Goal: Communication & Community: Answer question/provide support

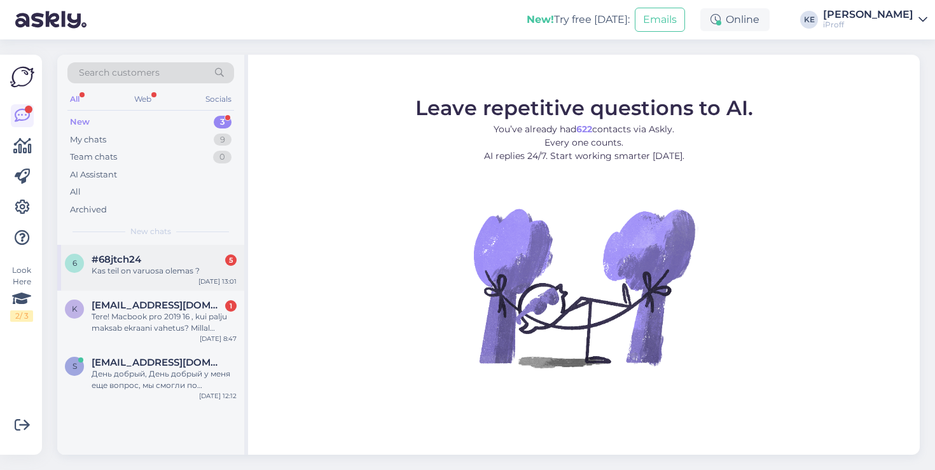
click at [179, 263] on div "#68jtch24 5" at bounding box center [164, 259] width 145 height 11
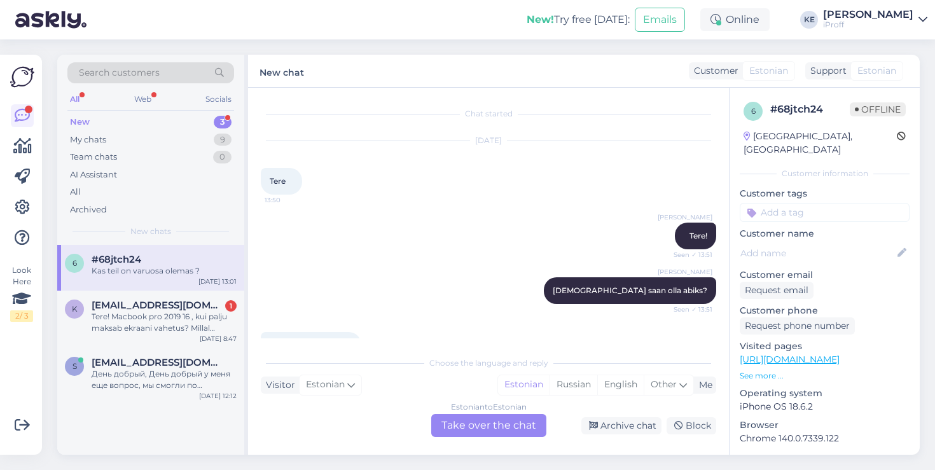
scroll to position [686, 0]
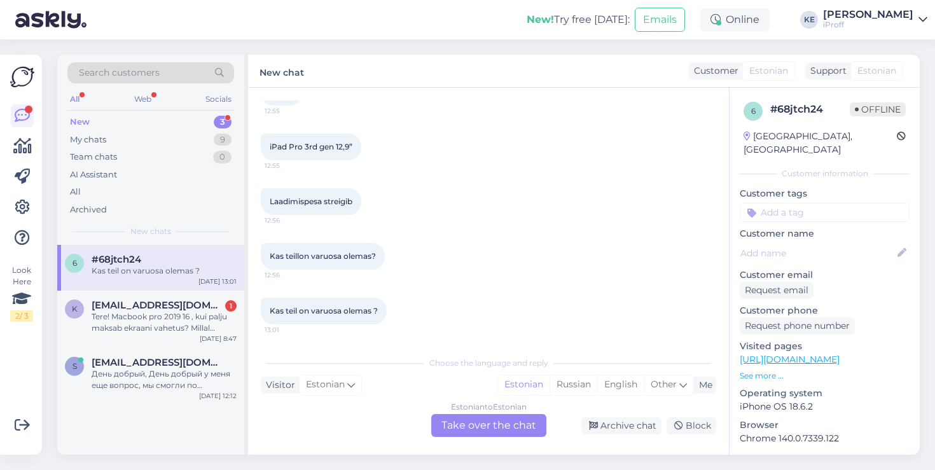
click at [510, 415] on div "Estonian to Estonian Take over the chat" at bounding box center [488, 425] width 115 height 23
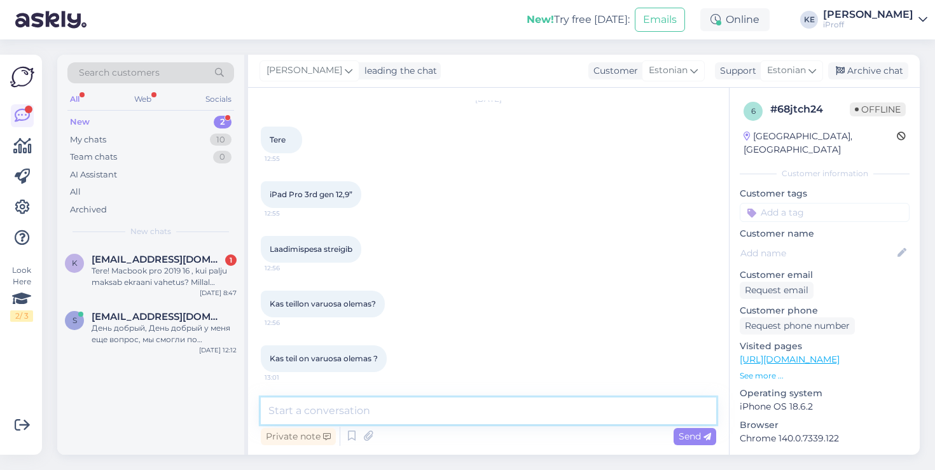
click at [436, 416] on textarea at bounding box center [488, 410] width 455 height 27
type textarea "TERVIST!"
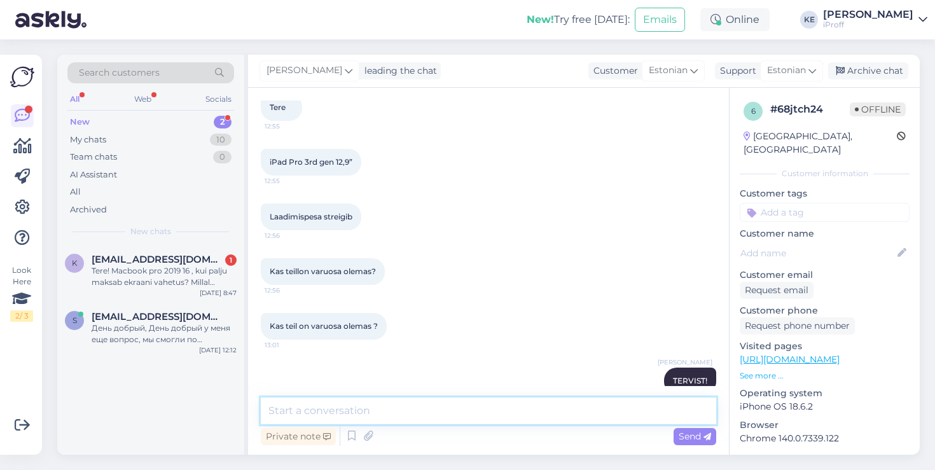
scroll to position [693, 0]
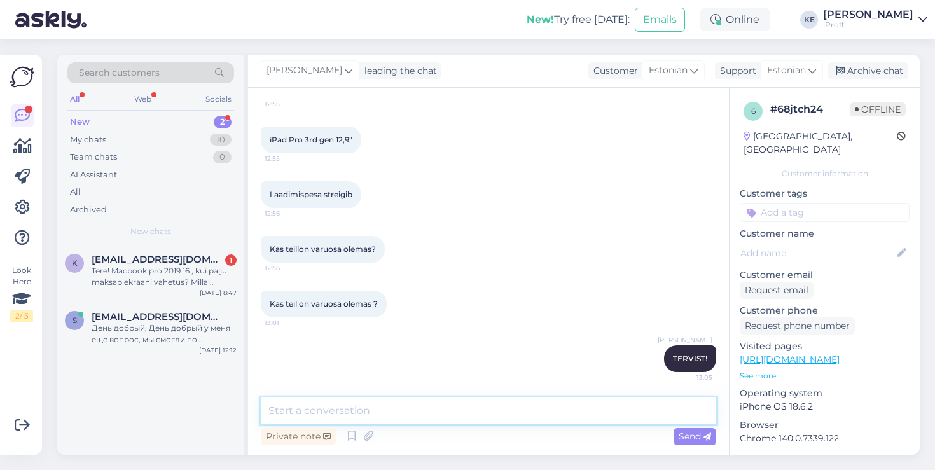
click at [443, 403] on textarea at bounding box center [488, 410] width 455 height 27
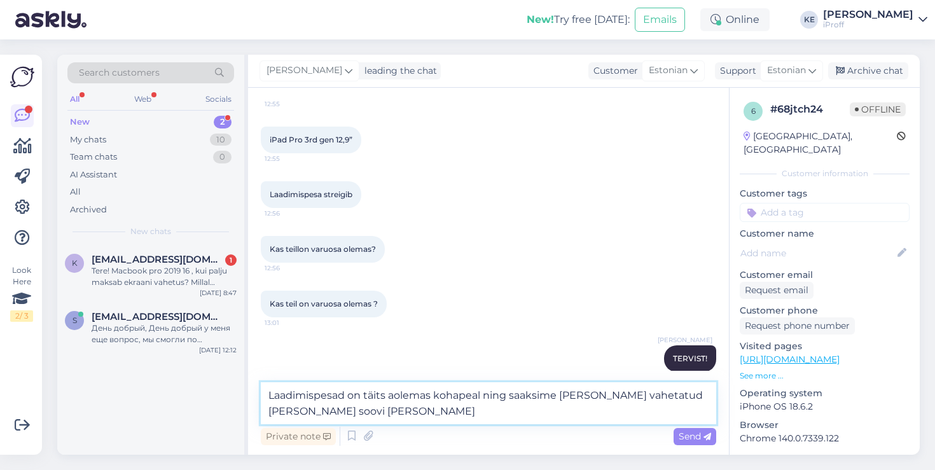
type textarea "Laadimispesad on täits aolemas kohapeal ning saaksime selle ära vahetatud täna …"
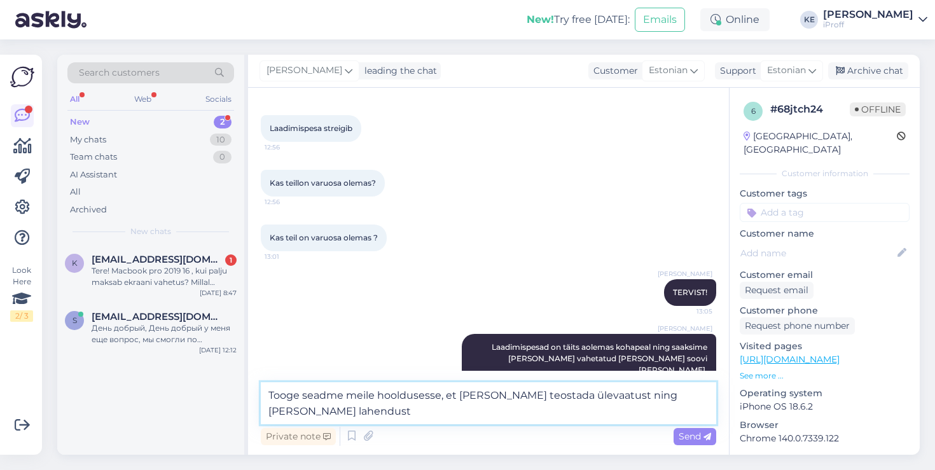
scroll to position [774, 0]
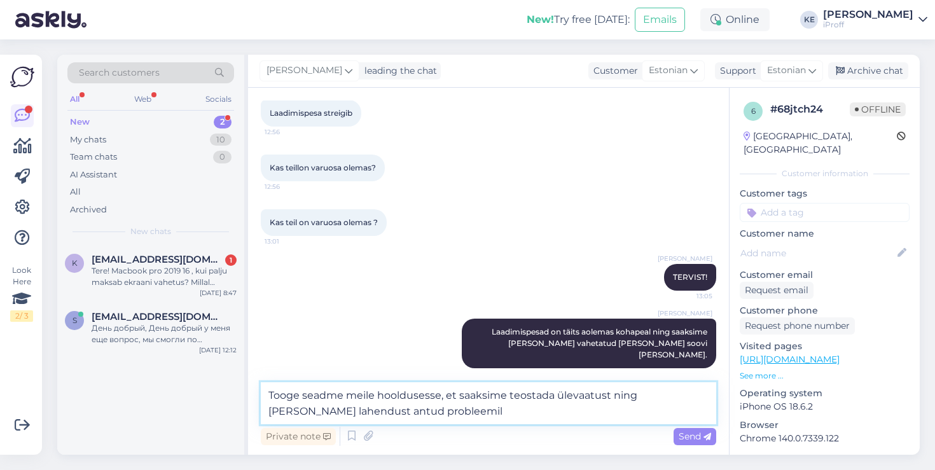
type textarea "Tooge seadme meile hooldusesse, et saaksime teostada ülevaatust ning leida lahe…"
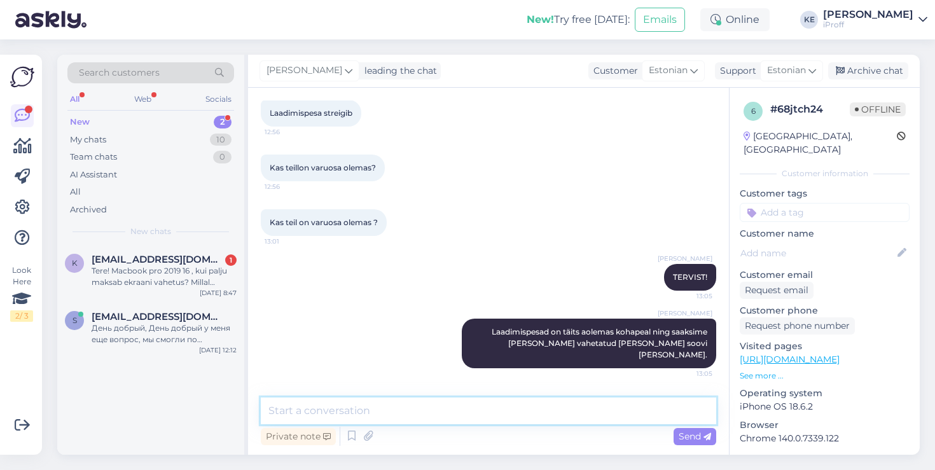
scroll to position [825, 0]
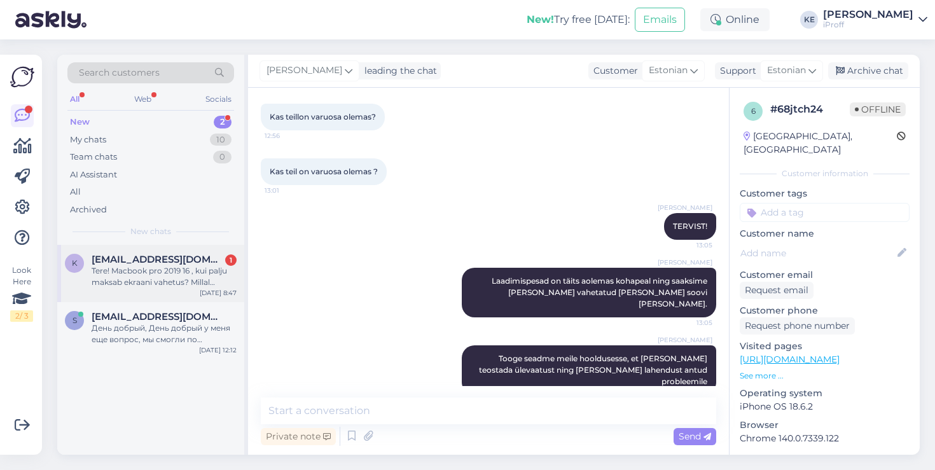
click at [181, 254] on span "Krjaak1@gmail.com" at bounding box center [158, 259] width 132 height 11
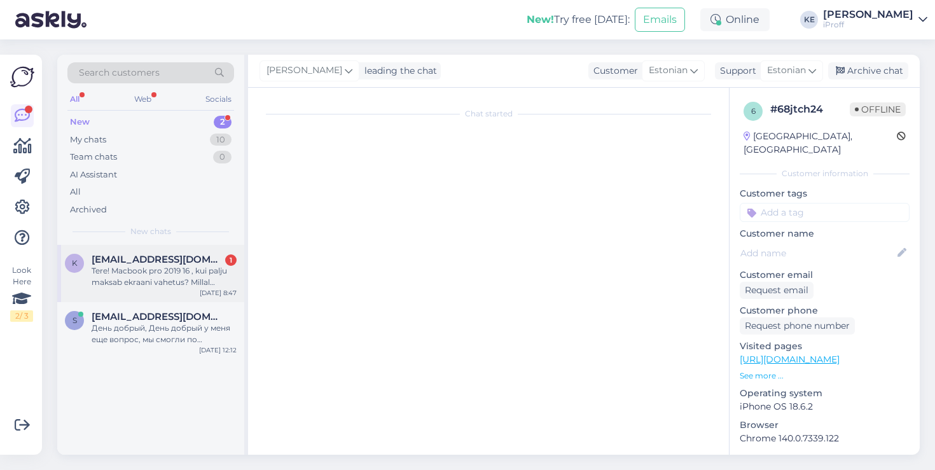
scroll to position [0, 0]
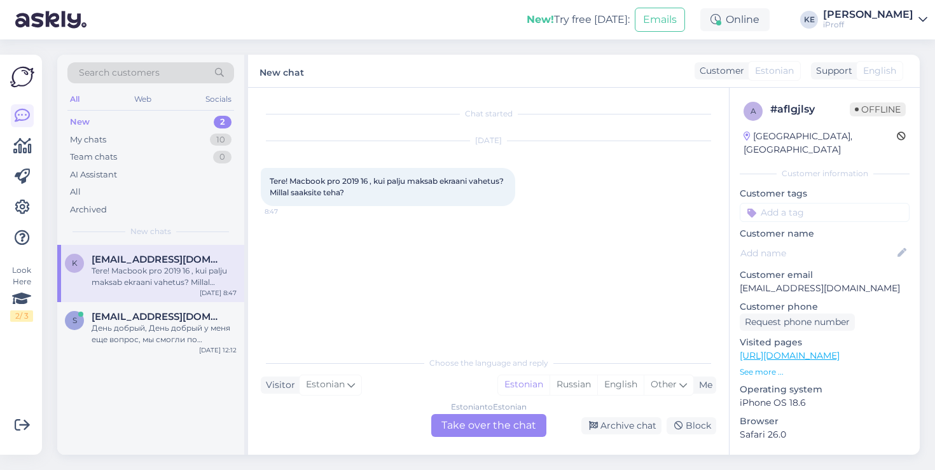
click at [479, 425] on div "Estonian to Estonian Take over the chat" at bounding box center [488, 425] width 115 height 23
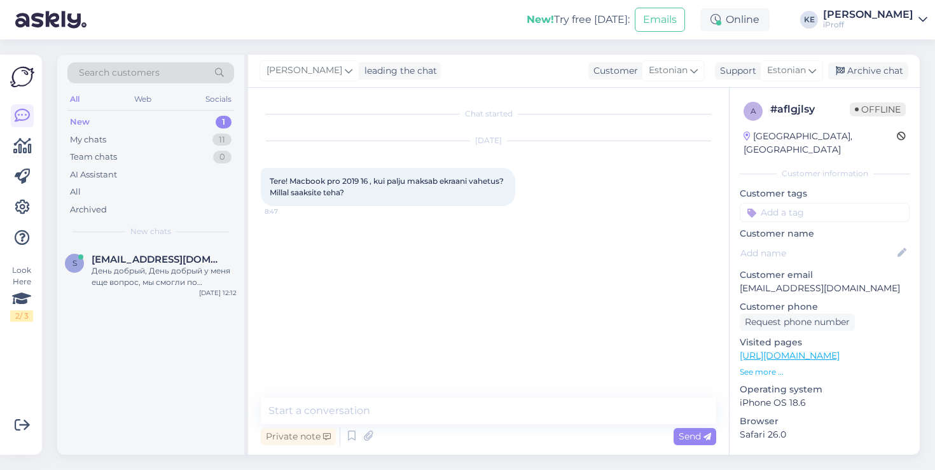
click at [802, 282] on p "Krjaak1@gmail.com" at bounding box center [825, 288] width 170 height 13
copy p "Krjaak1@gmail.com"
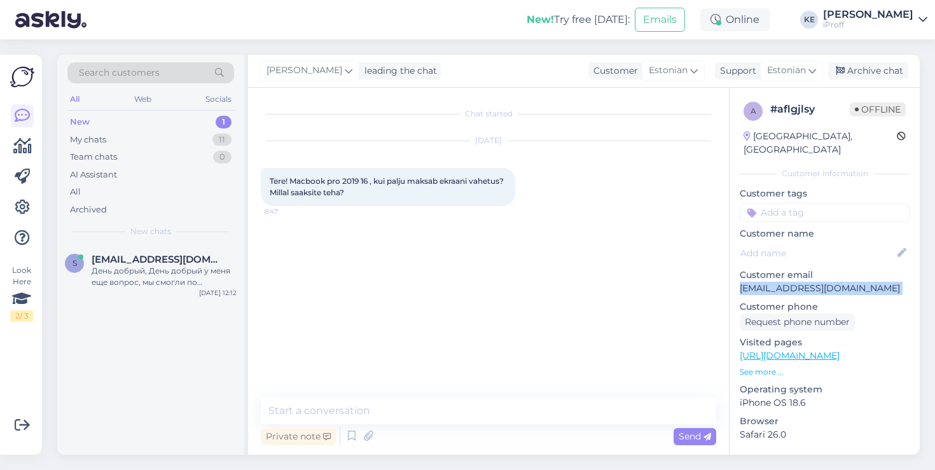
copy p "Krjaak1@gmail.com"
click at [211, 260] on span "[EMAIL_ADDRESS][DOMAIN_NAME]" at bounding box center [158, 259] width 132 height 11
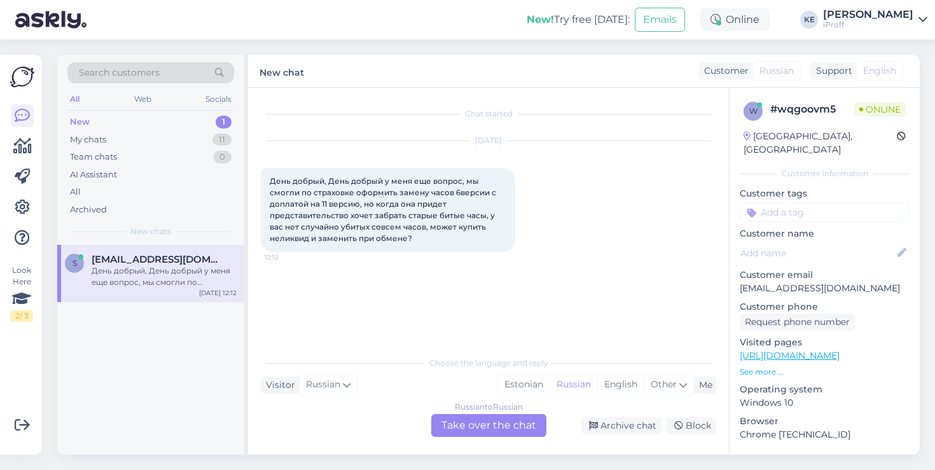
click at [787, 282] on p "[EMAIL_ADDRESS][DOMAIN_NAME]" at bounding box center [825, 288] width 170 height 13
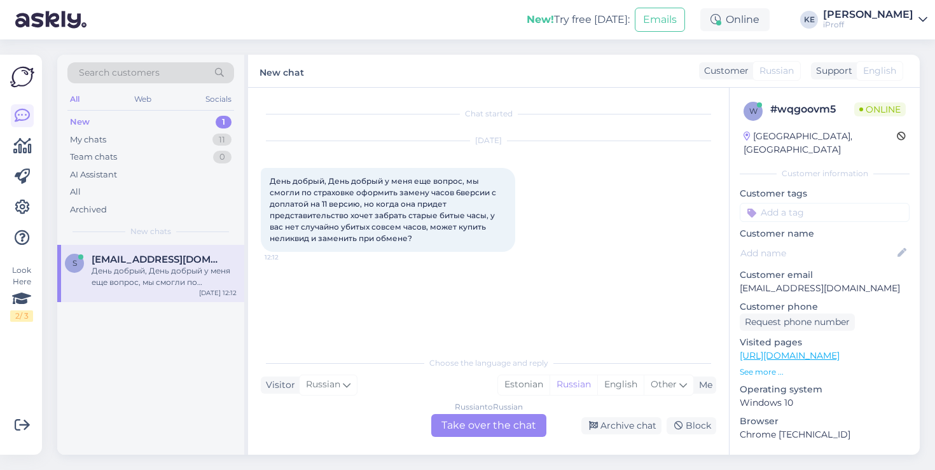
click at [800, 282] on p "[EMAIL_ADDRESS][DOMAIN_NAME]" at bounding box center [825, 288] width 170 height 13
copy p "[EMAIL_ADDRESS][DOMAIN_NAME]"
click at [765, 366] on p "See more ..." at bounding box center [825, 371] width 170 height 11
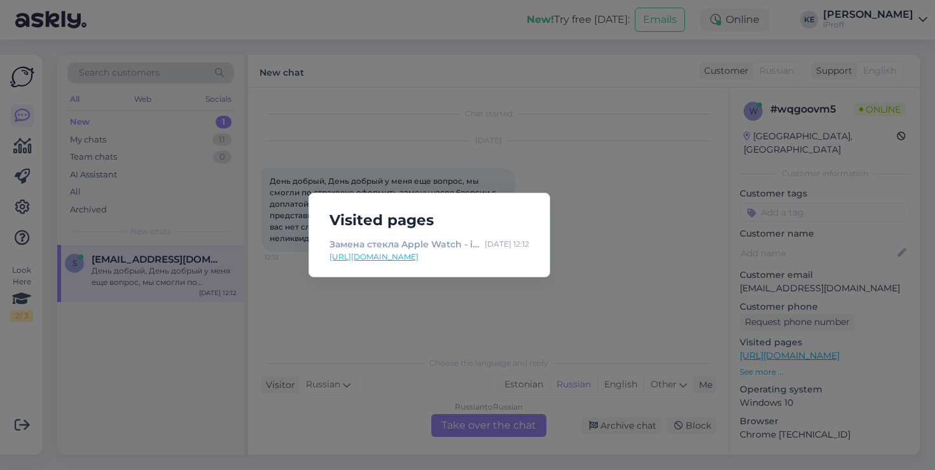
click at [530, 347] on div "Visited pages Замена стекла Apple Watch - iProff Oct 1 12:12 https://iproff.ee/…" at bounding box center [467, 235] width 935 height 470
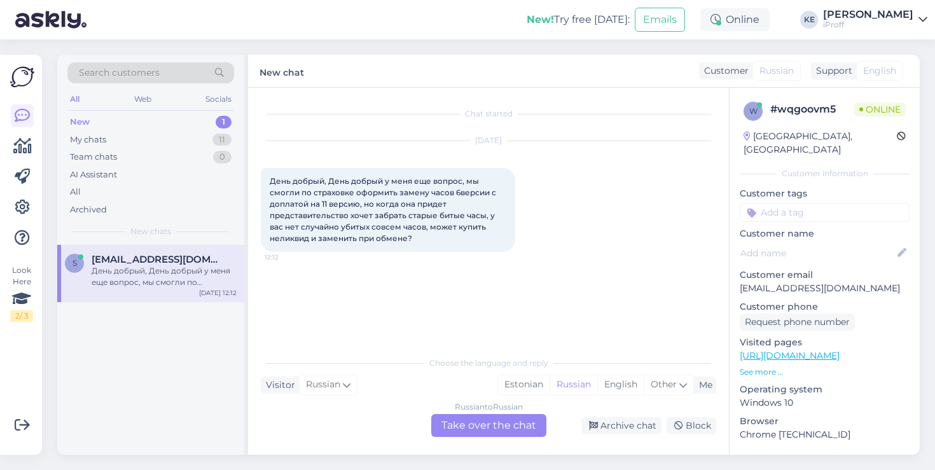
click at [840, 282] on p "[EMAIL_ADDRESS][DOMAIN_NAME]" at bounding box center [825, 288] width 170 height 13
copy p "[EMAIL_ADDRESS][DOMAIN_NAME]"
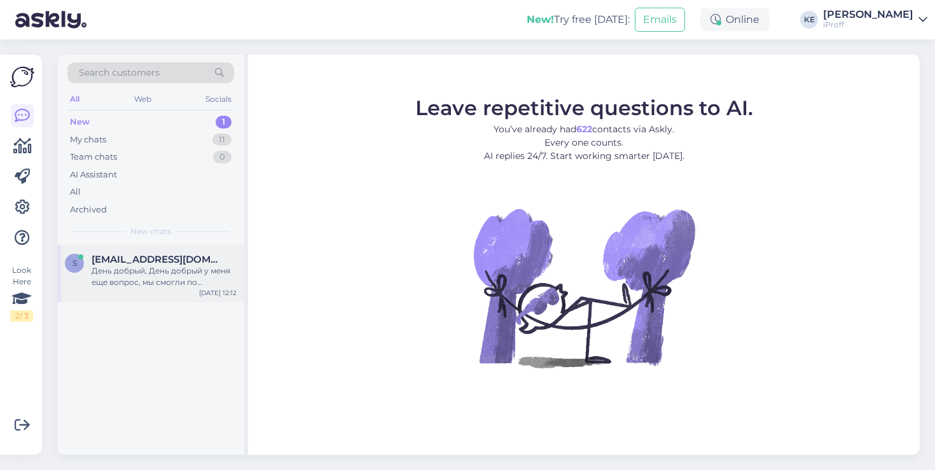
click at [177, 260] on span "[EMAIL_ADDRESS][DOMAIN_NAME]" at bounding box center [158, 259] width 132 height 11
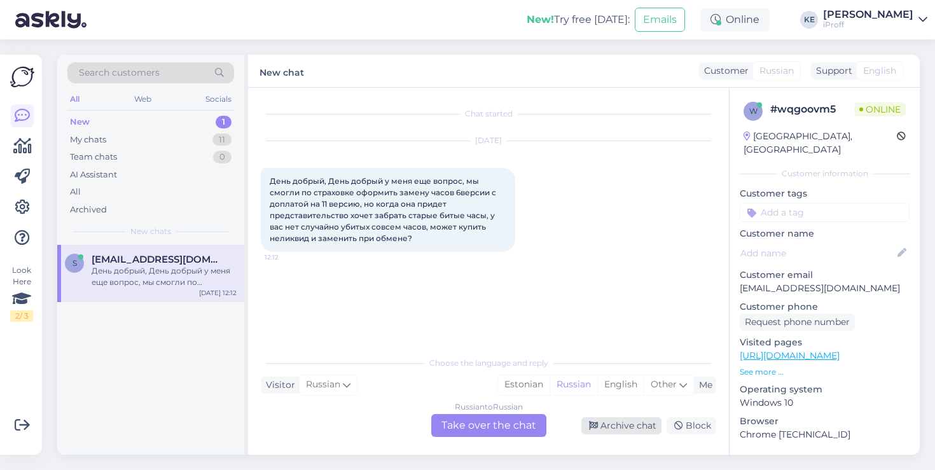
click at [606, 419] on div "Archive chat" at bounding box center [621, 425] width 80 height 17
